Goal: Transaction & Acquisition: Purchase product/service

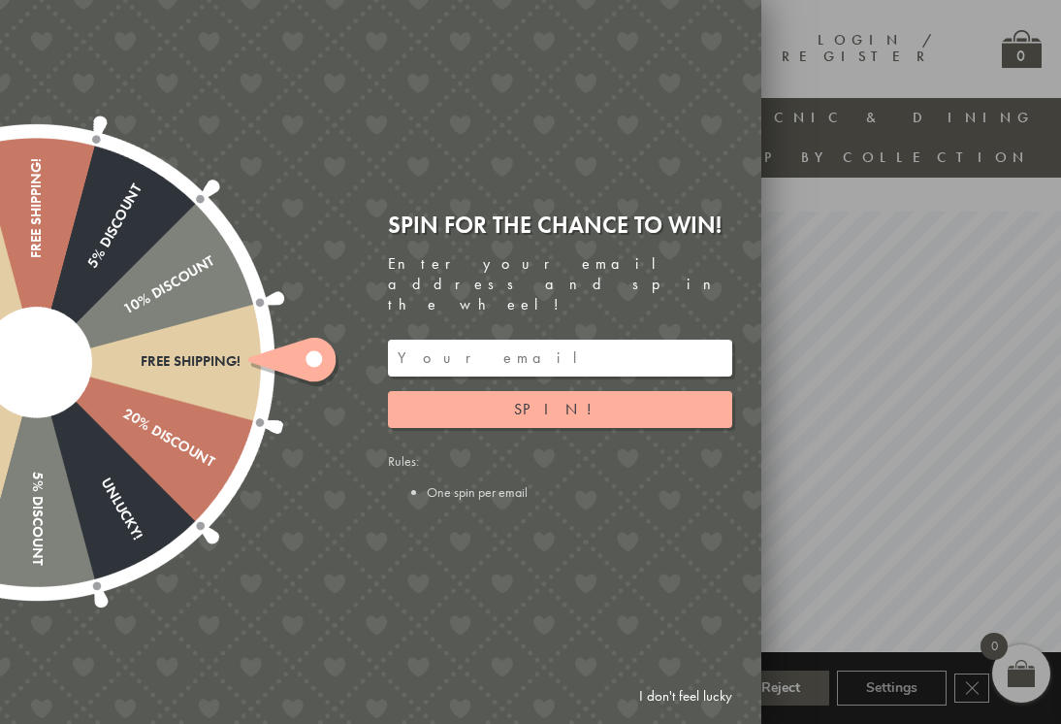
click at [707, 694] on link "I don't feel lucky" at bounding box center [686, 696] width 113 height 36
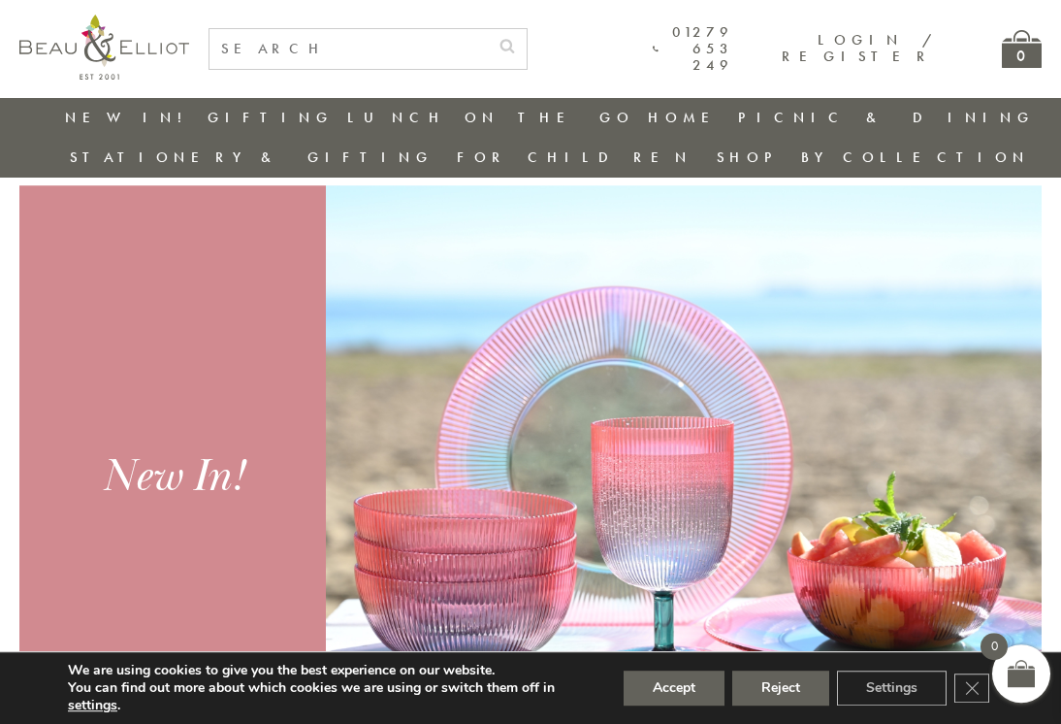
scroll to position [541, 0]
click at [789, 705] on button "Reject" at bounding box center [781, 687] width 97 height 35
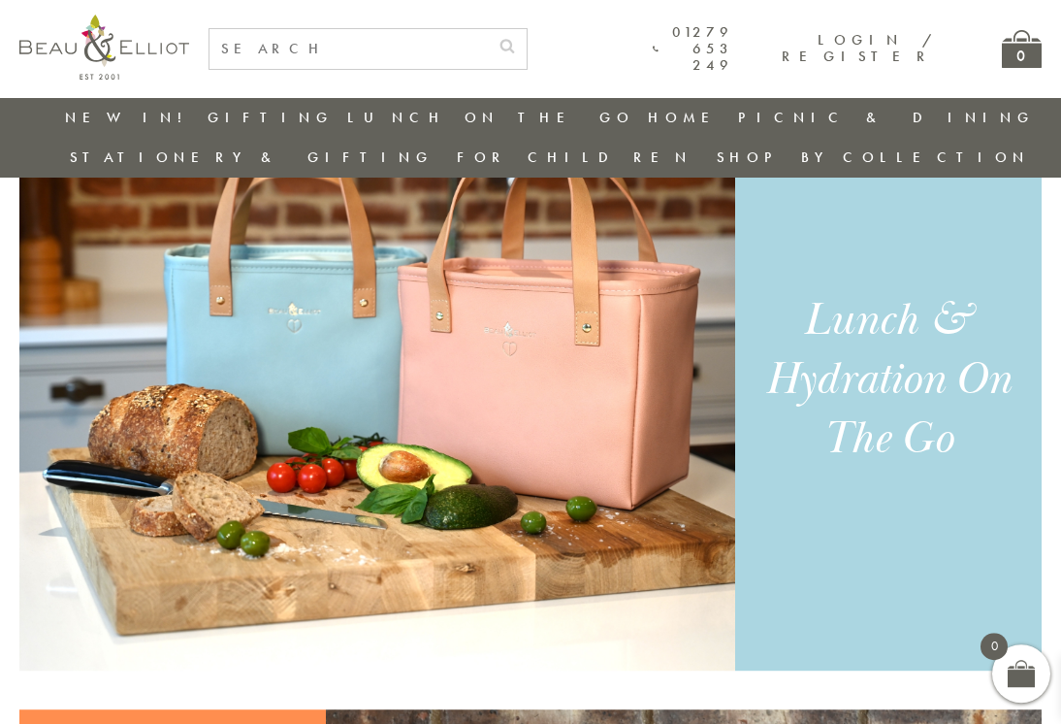
scroll to position [1236, 0]
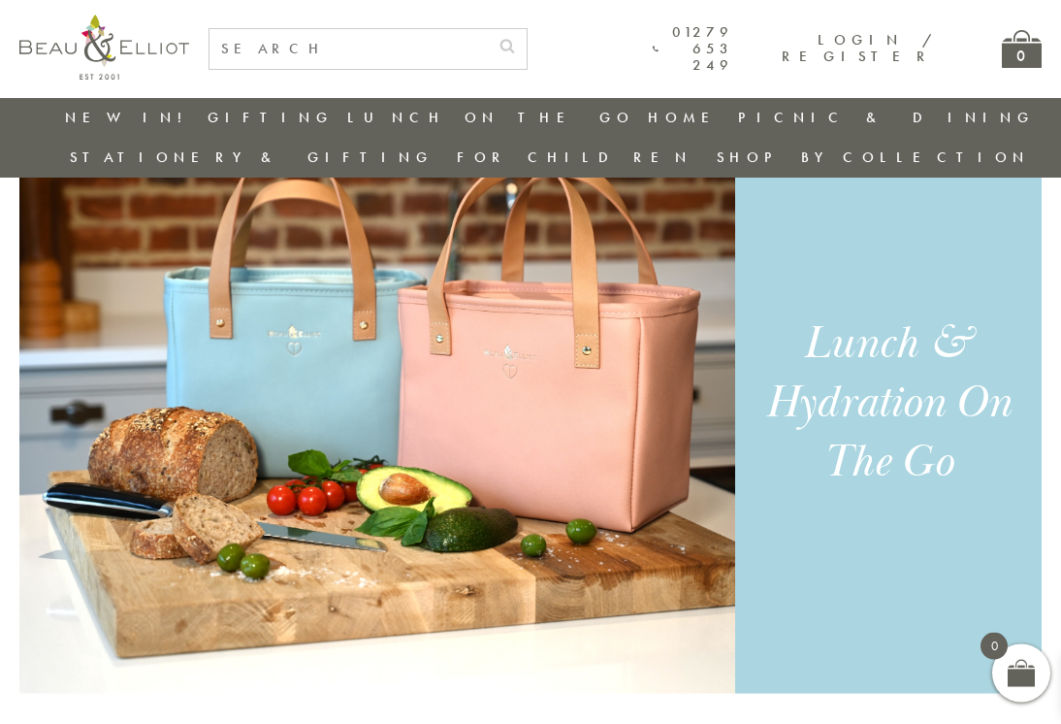
click at [909, 361] on div "Lunch & Hydration On The Go" at bounding box center [889, 403] width 264 height 178
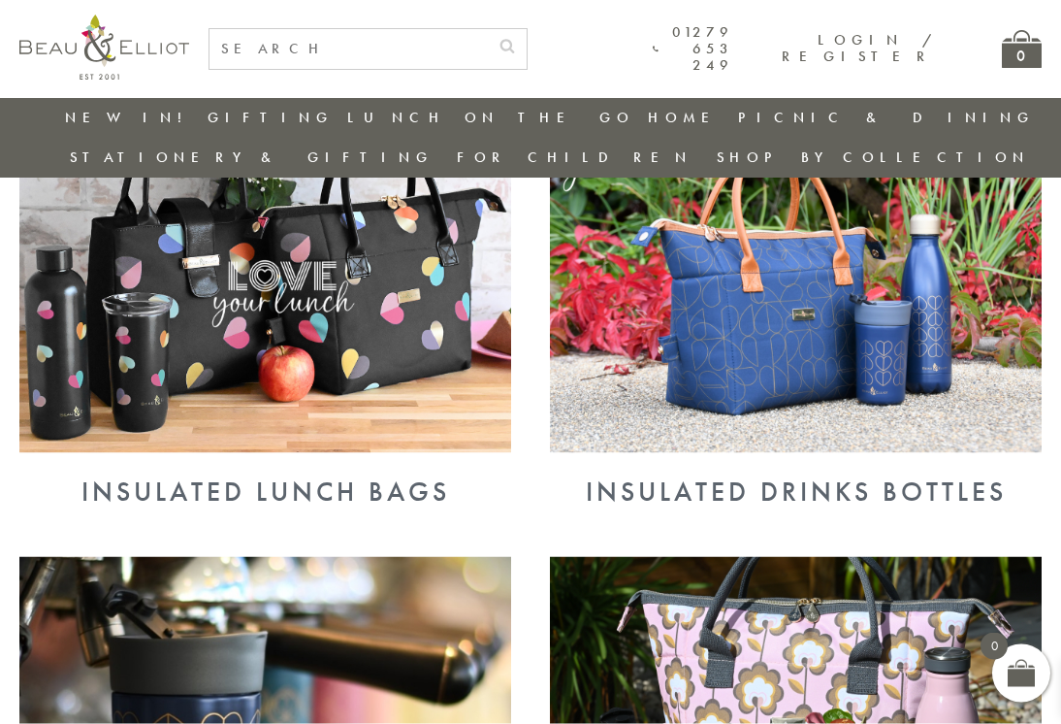
scroll to position [797, 0]
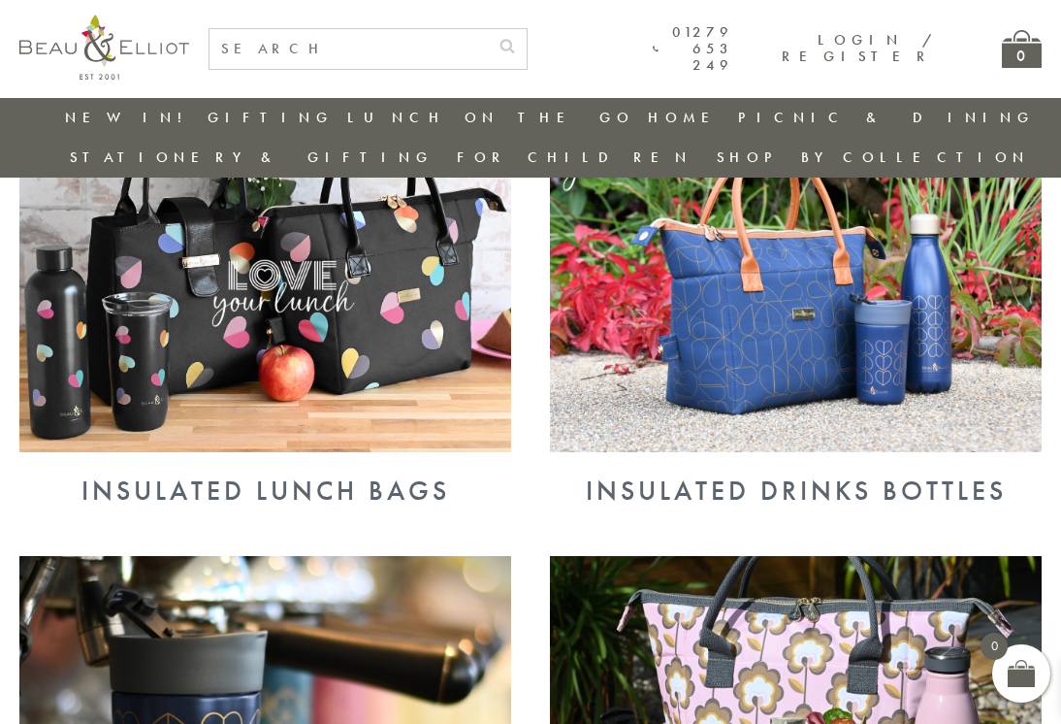
click at [429, 475] on div "Insulated Lunch Bags" at bounding box center [265, 490] width 492 height 31
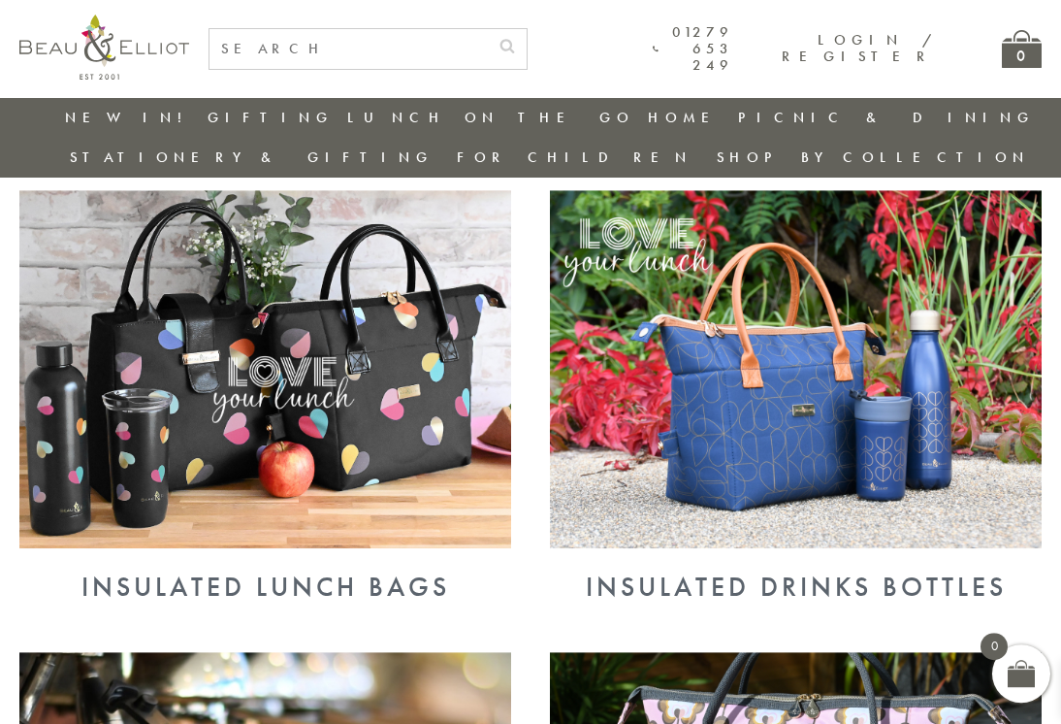
scroll to position [606, 0]
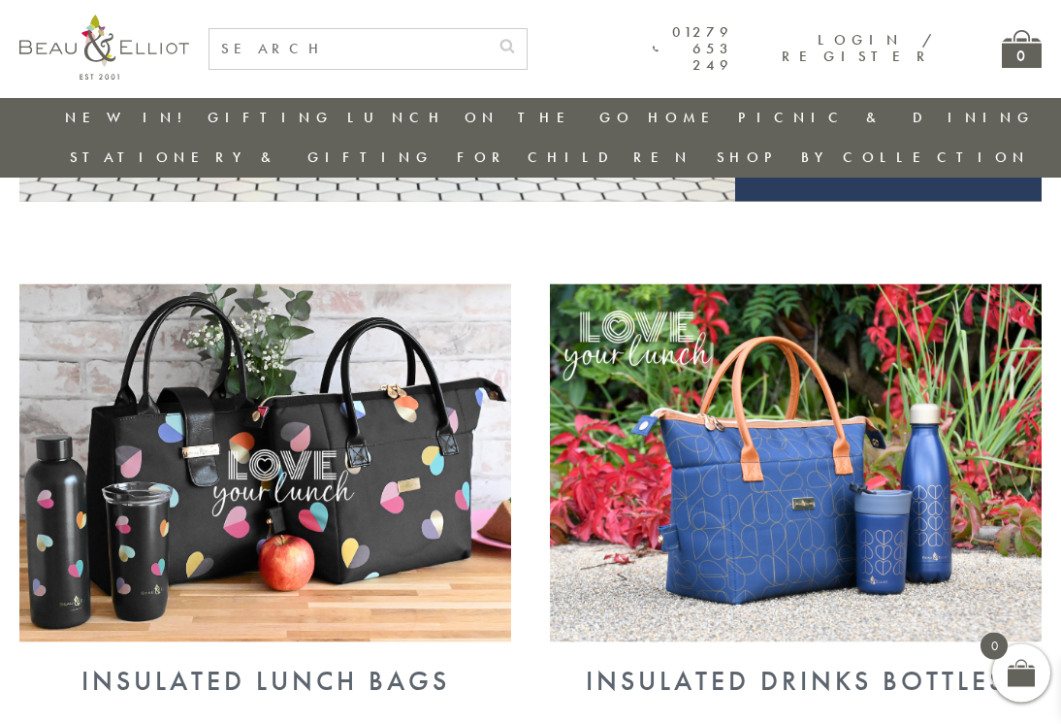
click at [446, 509] on img at bounding box center [265, 463] width 492 height 358
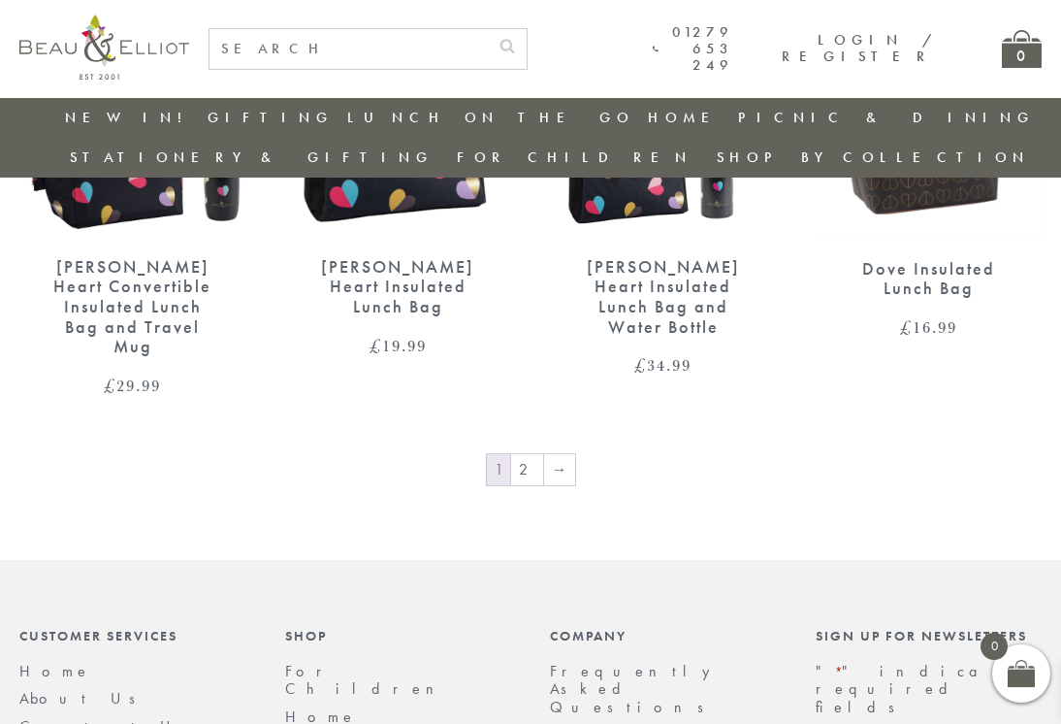
scroll to position [3021, 0]
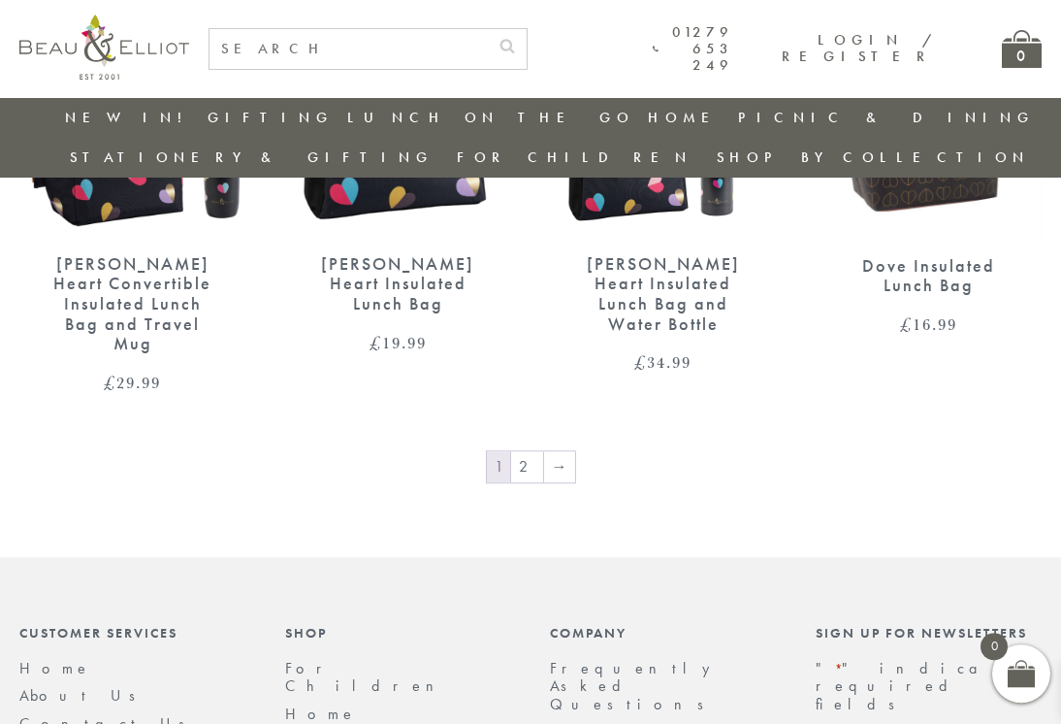
click at [538, 451] on link "2" at bounding box center [527, 466] width 32 height 31
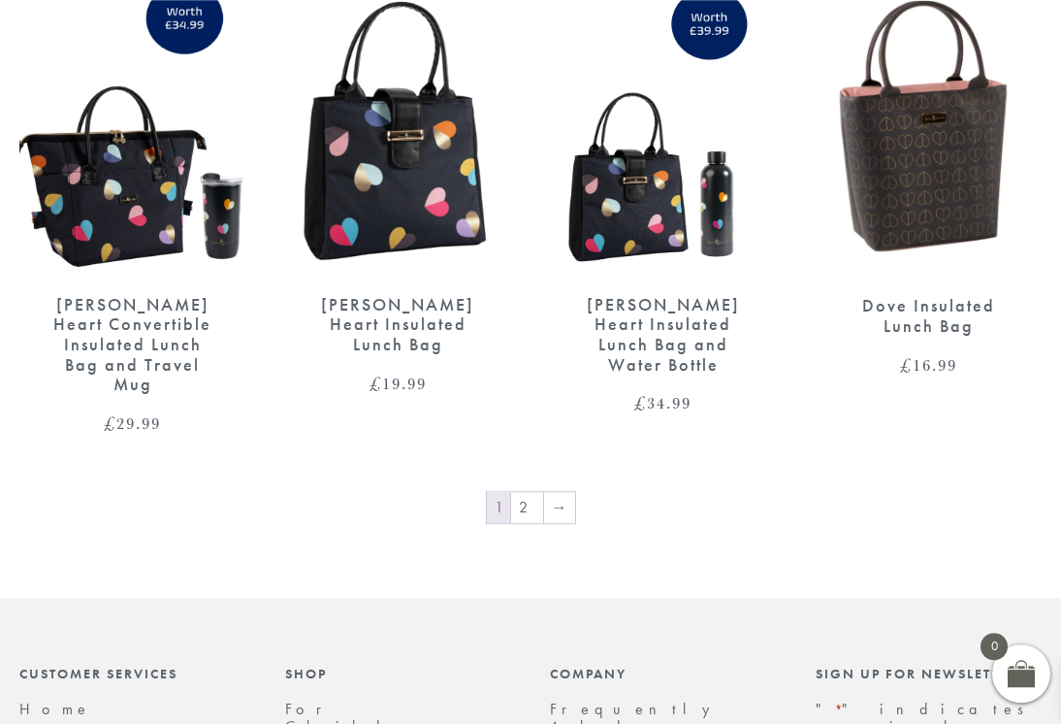
scroll to position [5, 0]
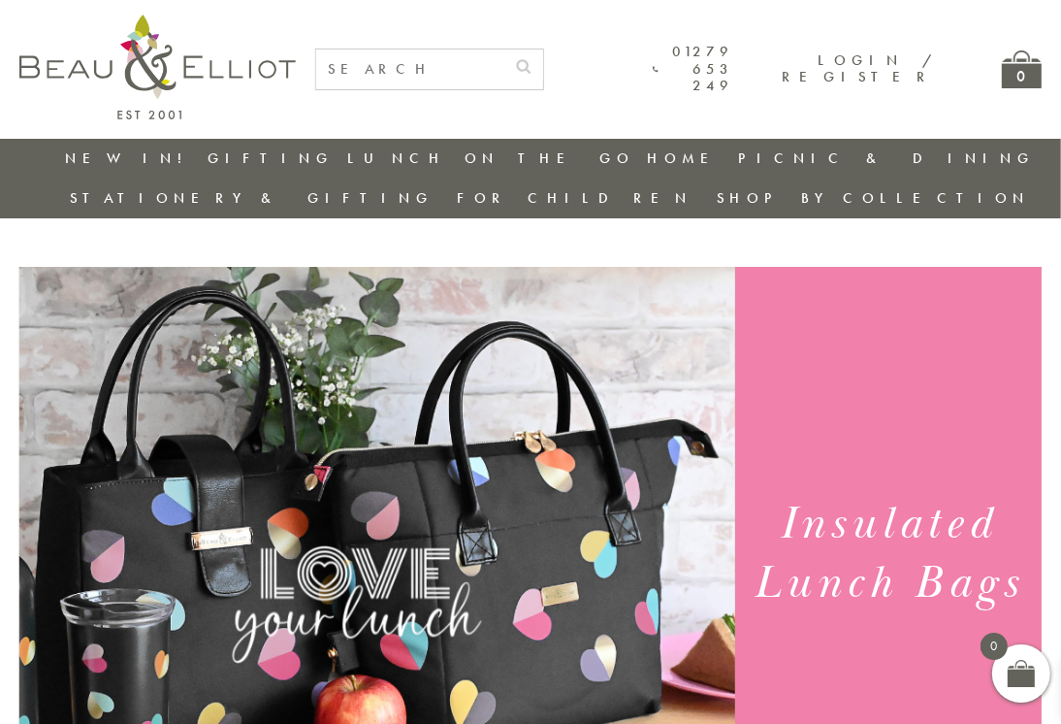
scroll to position [0, 13]
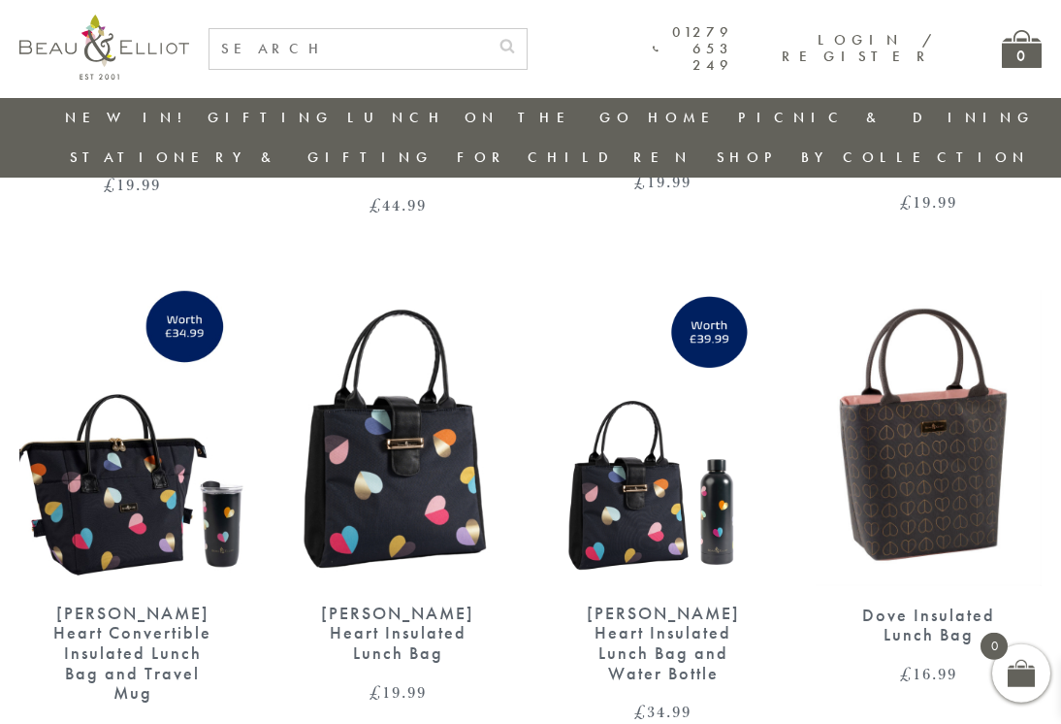
scroll to position [2674, 0]
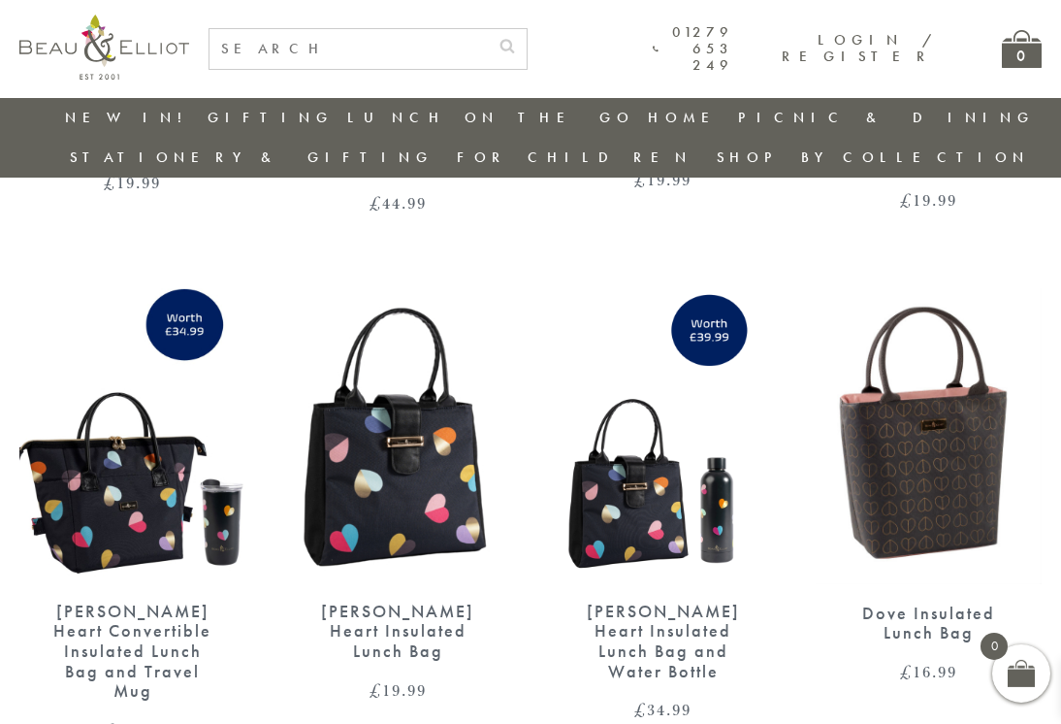
click at [945, 603] on div "Dove Insulated Lunch Bag" at bounding box center [929, 623] width 159 height 40
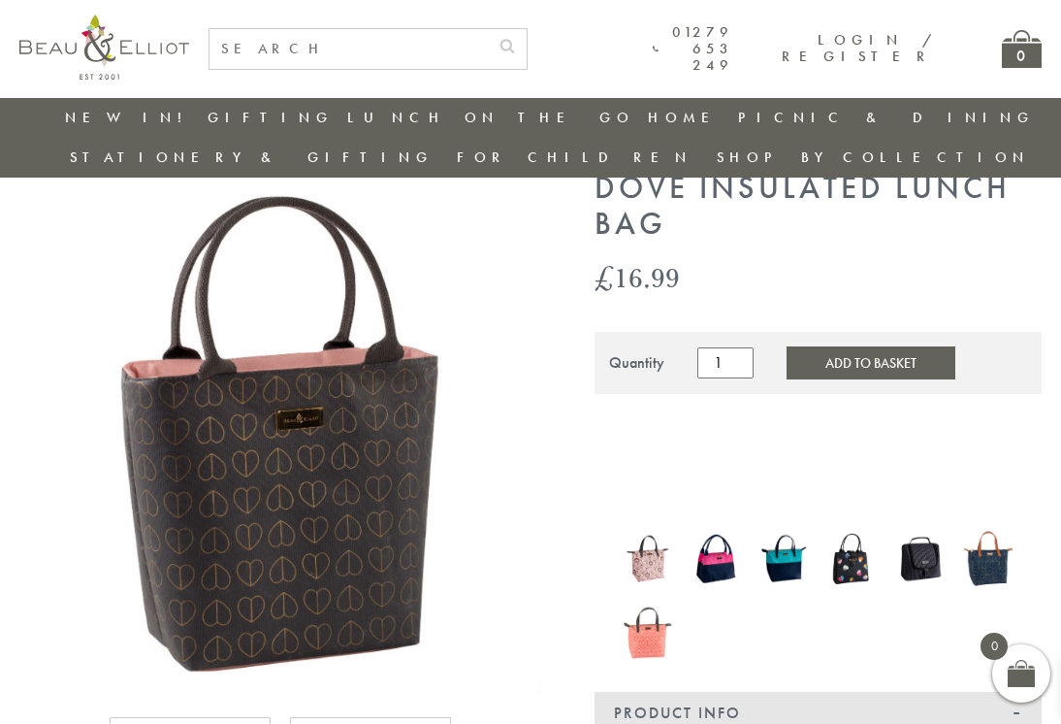
scroll to position [74, 0]
